Goal: Information Seeking & Learning: Learn about a topic

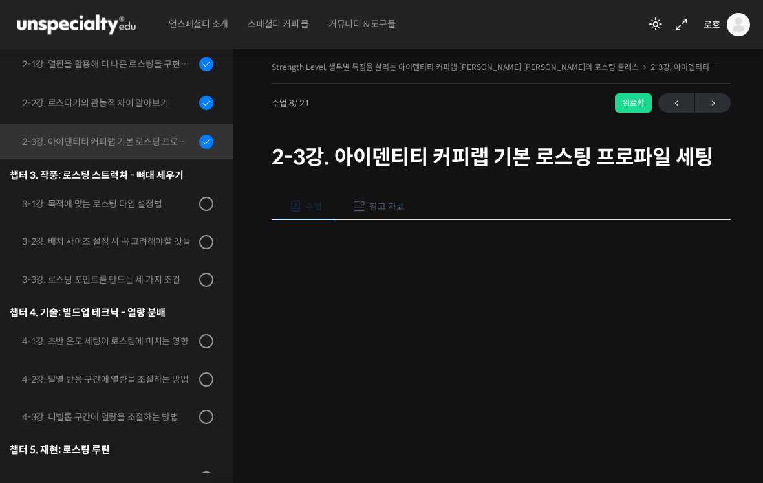
scroll to position [504, 0]
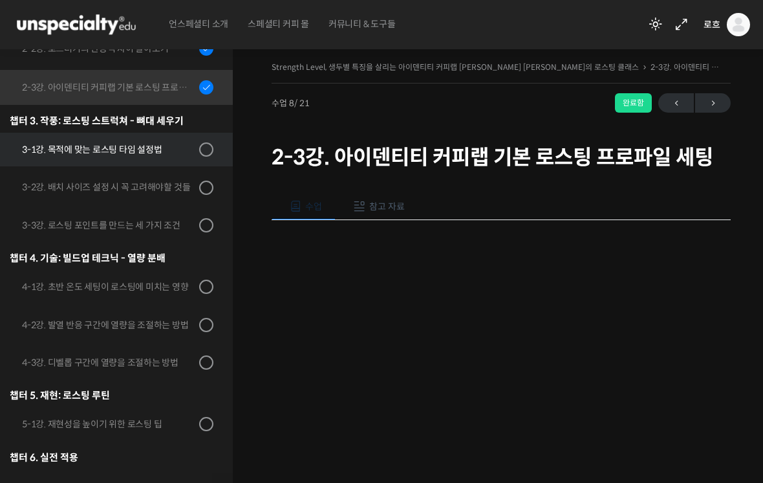
click at [163, 142] on div "3-1강. 목적에 맞는 로스팅 타임 설정법" at bounding box center [108, 149] width 173 height 14
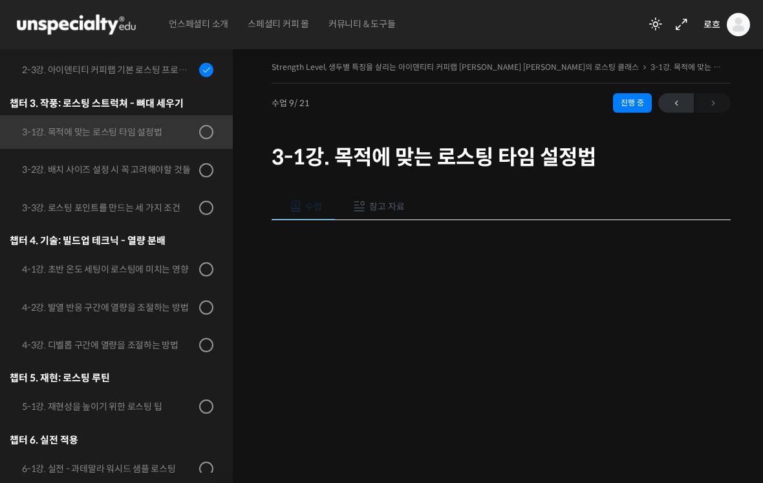
scroll to position [543, 0]
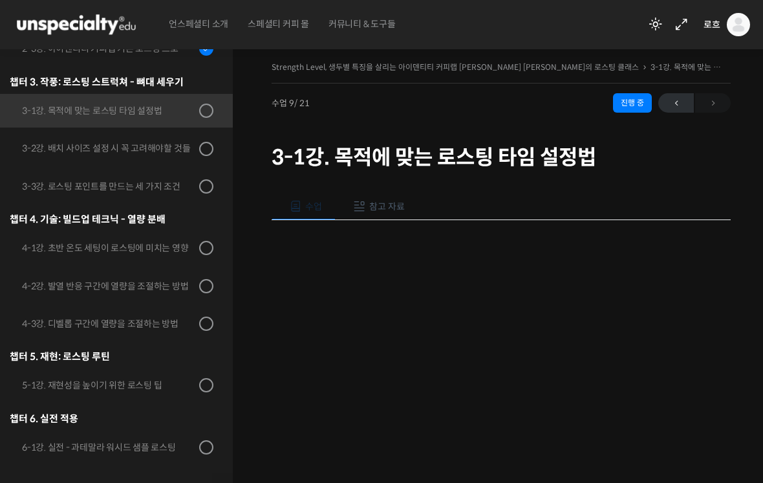
click at [380, 202] on span "참고 자료" at bounding box center [387, 207] width 36 height 12
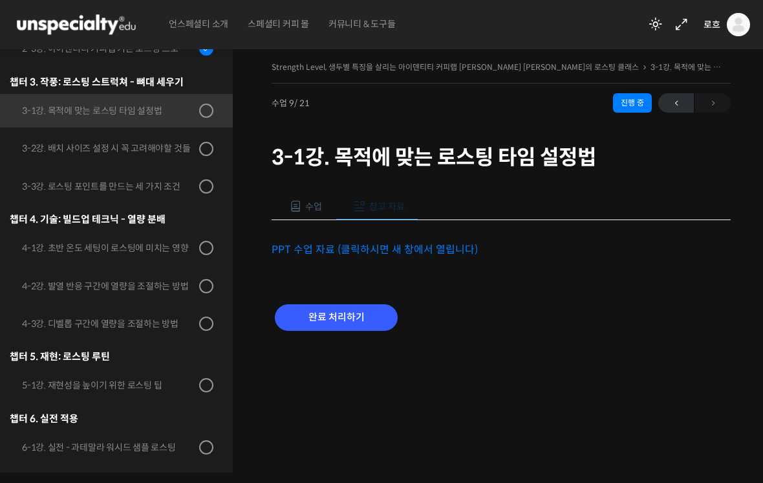
click at [380, 243] on link "PPT 수업 자료 (클릭하시면 새 창에서 열립니다)" at bounding box center [375, 250] width 206 height 14
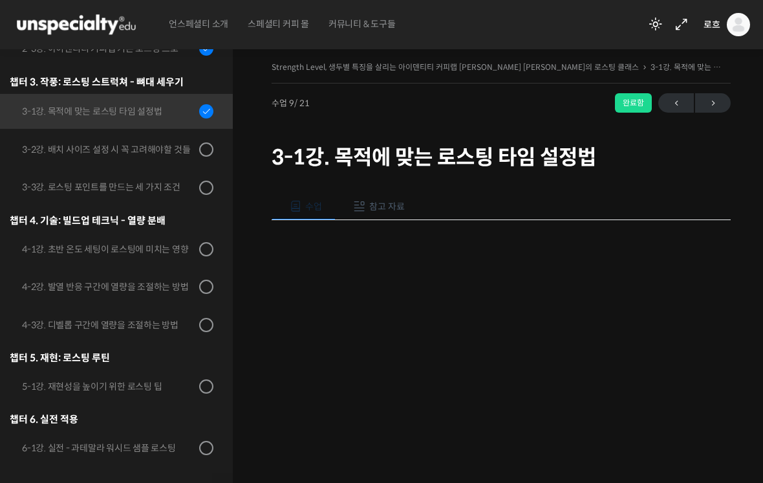
scroll to position [22, 0]
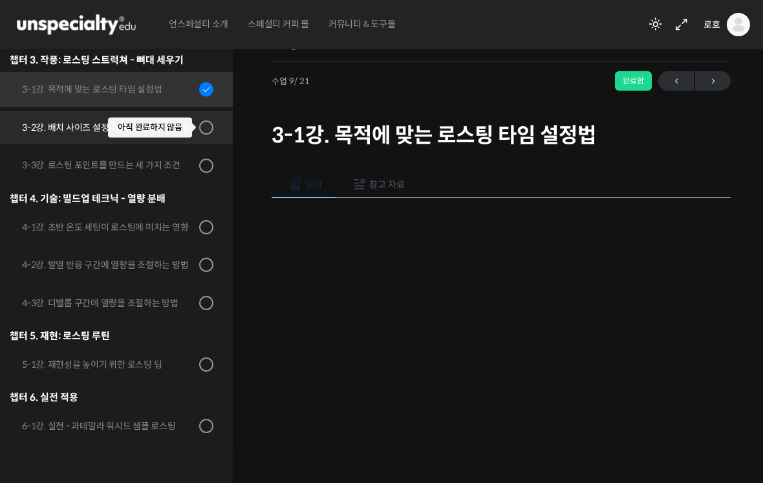
click at [206, 120] on span at bounding box center [202, 127] width 7 height 14
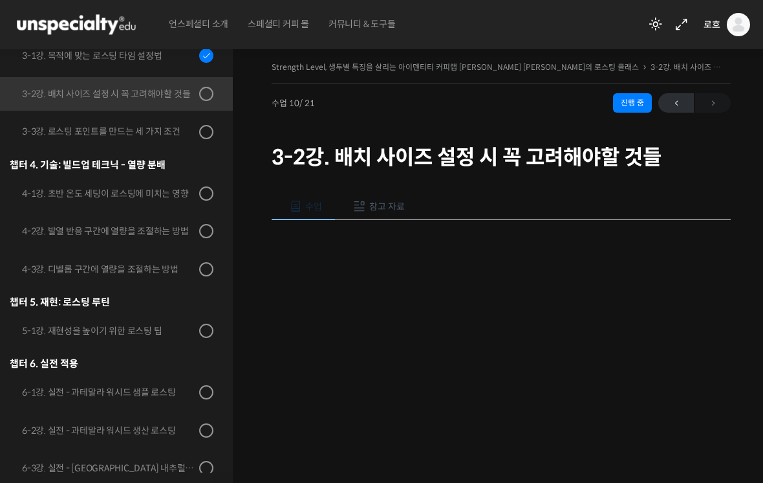
scroll to position [606, 0]
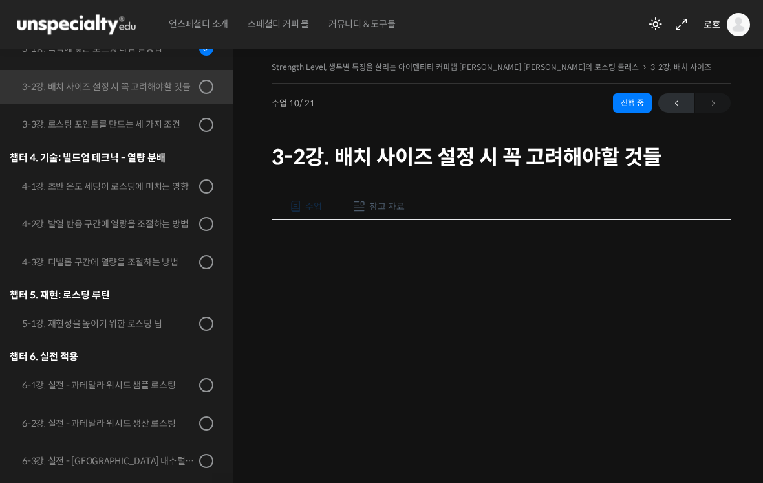
click at [378, 209] on span "참고 자료" at bounding box center [387, 207] width 36 height 12
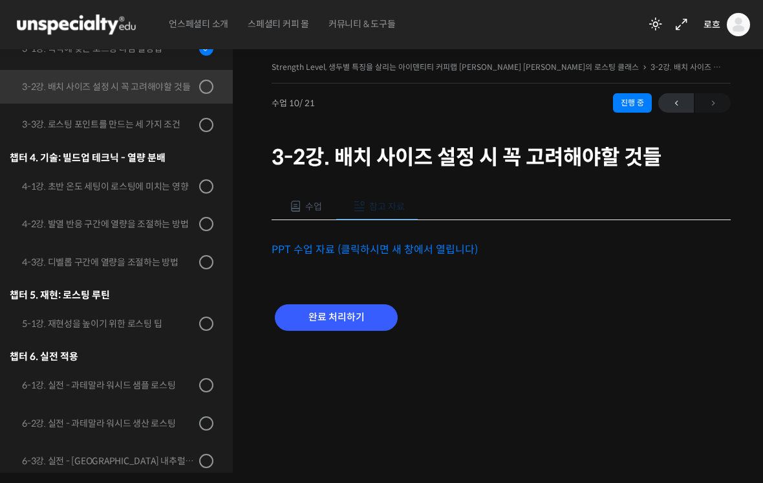
click at [401, 244] on link "PPT 수업 자료 (클릭하시면 새 창에서 열립니다)" at bounding box center [375, 250] width 206 height 14
